Goal: Transaction & Acquisition: Book appointment/travel/reservation

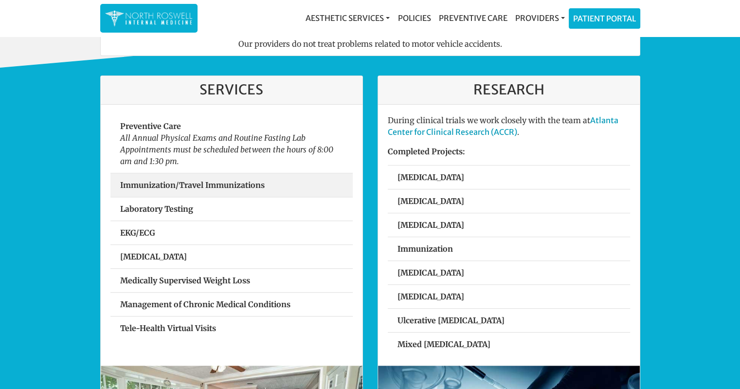
scroll to position [292, 0]
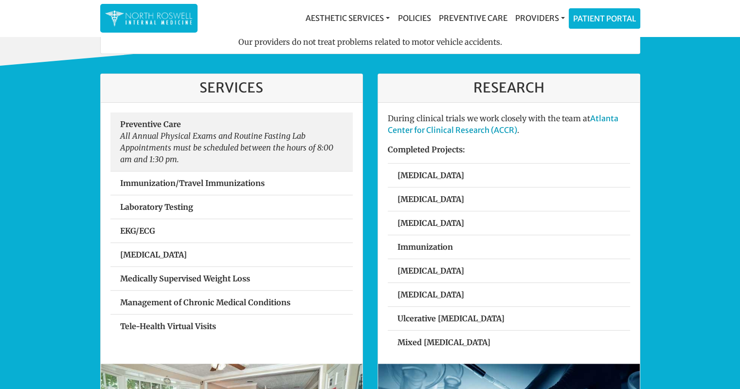
click at [204, 146] on em "All Annual Physical Exams and Routine Fasting Lab Appointments must be schedule…" at bounding box center [226, 147] width 213 height 33
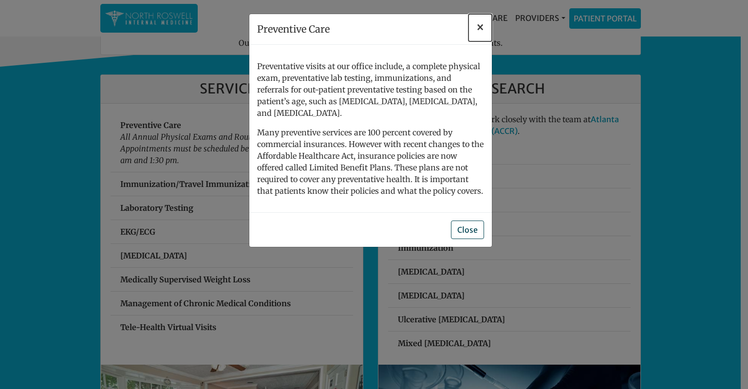
click at [478, 29] on span "×" at bounding box center [480, 27] width 8 height 15
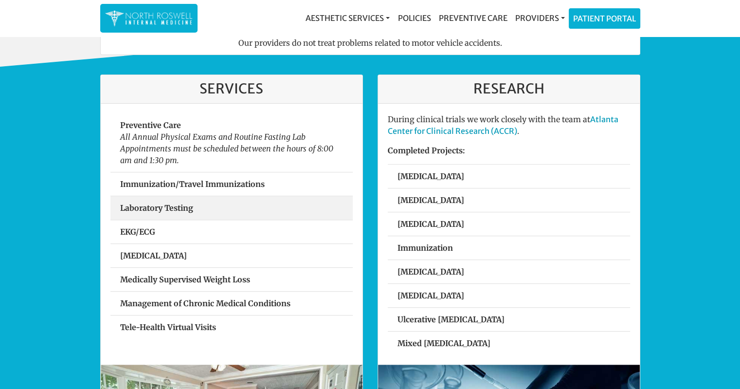
click at [160, 206] on strong "Laboratory Testing" at bounding box center [156, 208] width 73 height 10
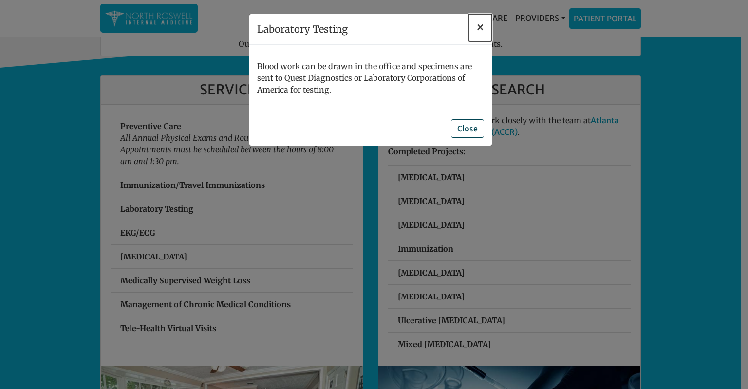
click at [477, 30] on span "×" at bounding box center [480, 27] width 8 height 15
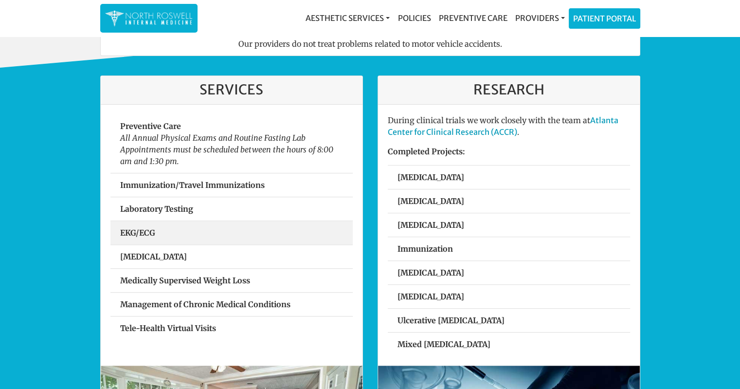
click at [159, 228] on link "EKG/ECG" at bounding box center [231, 232] width 242 height 23
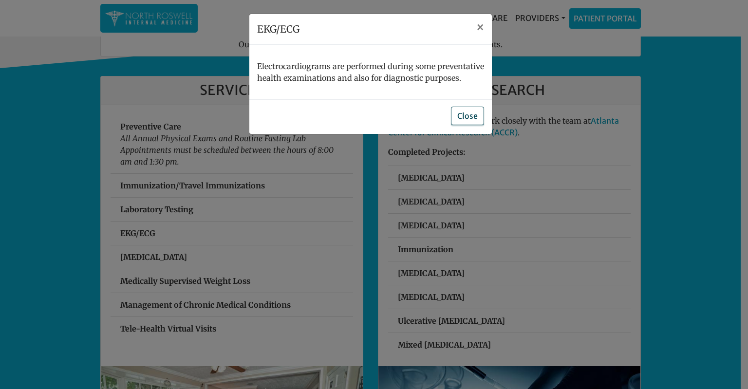
click at [460, 113] on button "Close" at bounding box center [467, 116] width 33 height 18
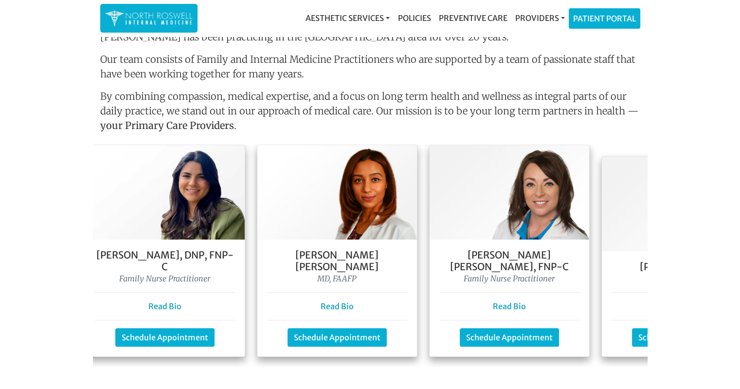
scroll to position [0, 321]
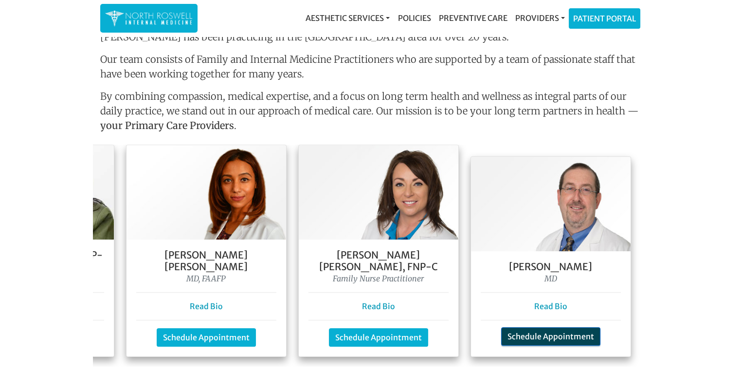
click at [552, 327] on link "Schedule Appointment" at bounding box center [550, 336] width 99 height 18
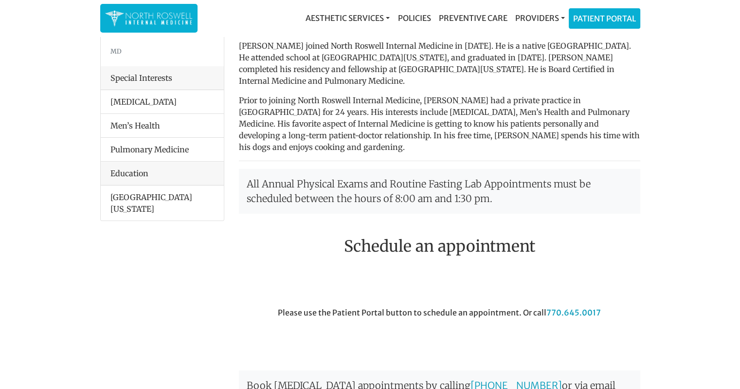
scroll to position [56, 0]
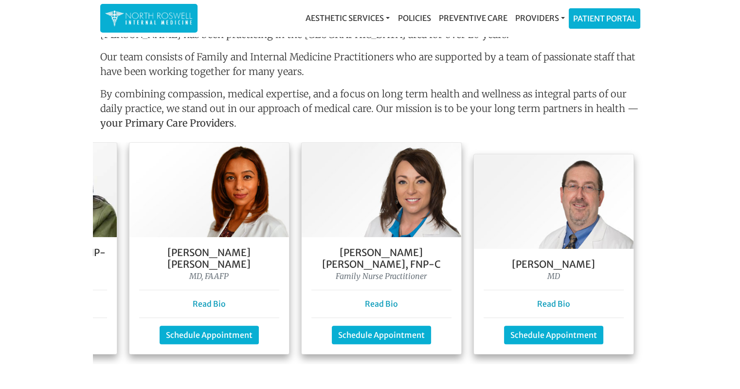
scroll to position [0, 321]
